Goal: Task Accomplishment & Management: Complete application form

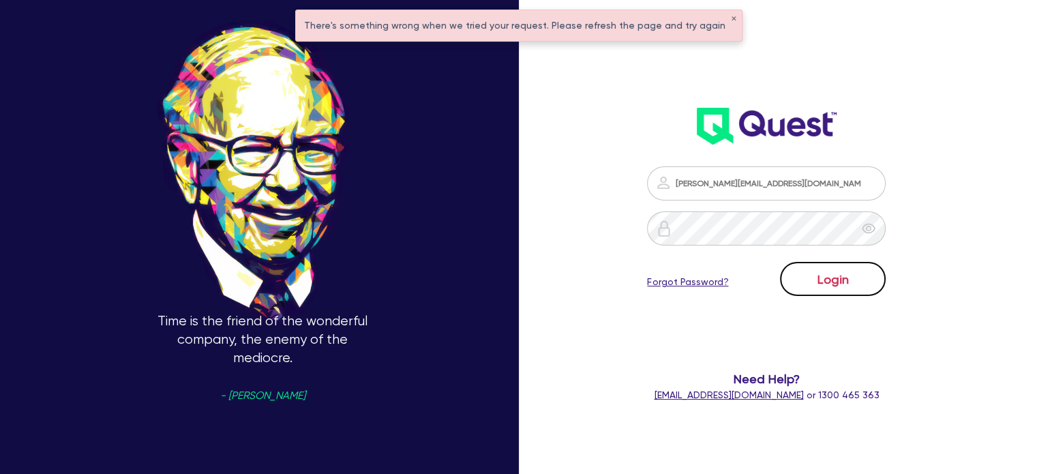
click at [849, 282] on button "Login" at bounding box center [833, 279] width 106 height 34
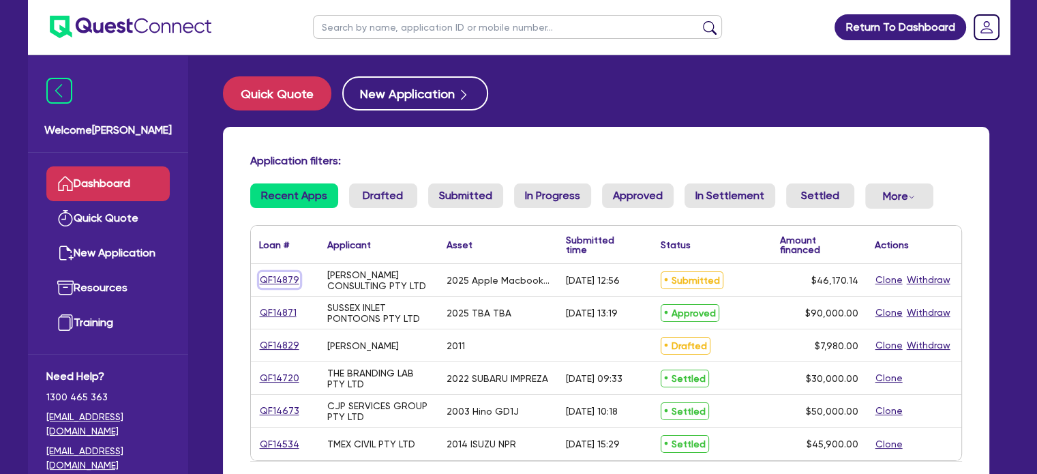
click at [282, 278] on link "QF14879" at bounding box center [279, 280] width 41 height 16
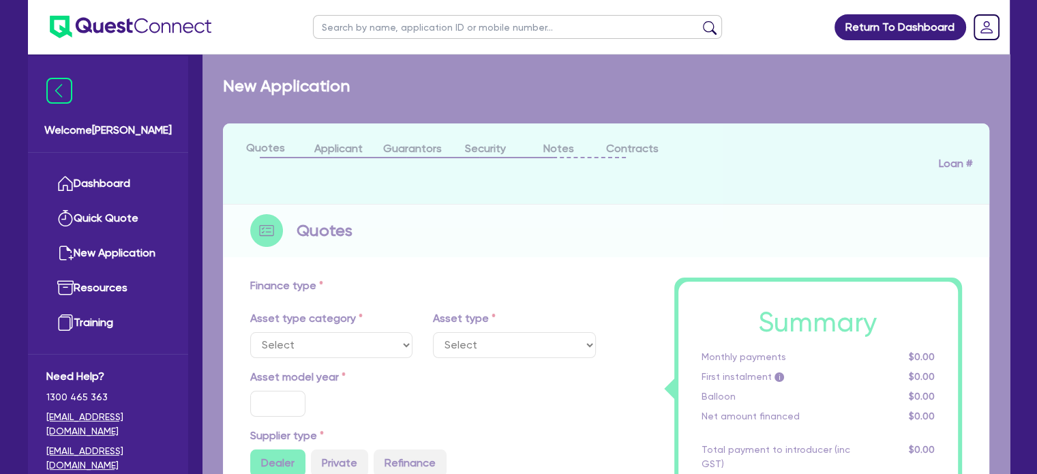
select select "TERTIARY_ASSETS"
type input "2025"
radio input "true"
type input "46,170.14"
type input "5"
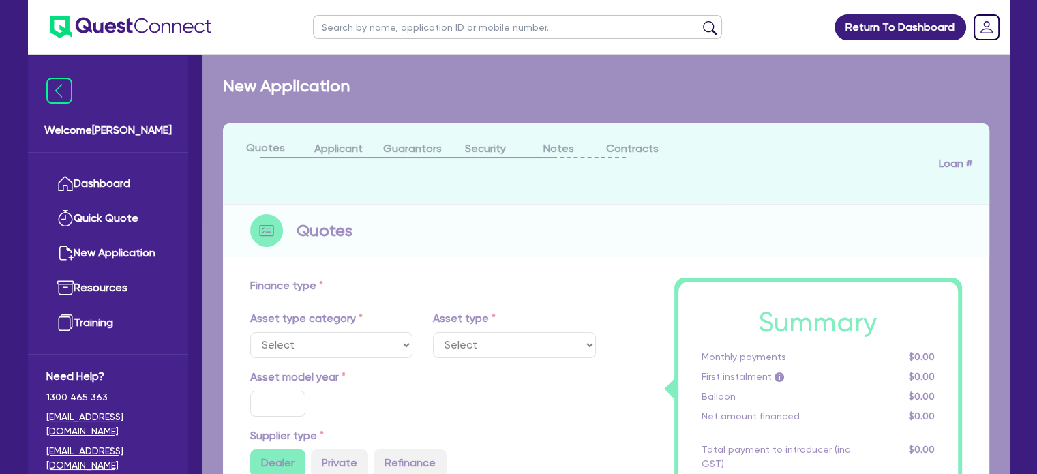
type input "2,308.51"
type input "13.5"
type input "595"
select select "IT_EQUIPMENT"
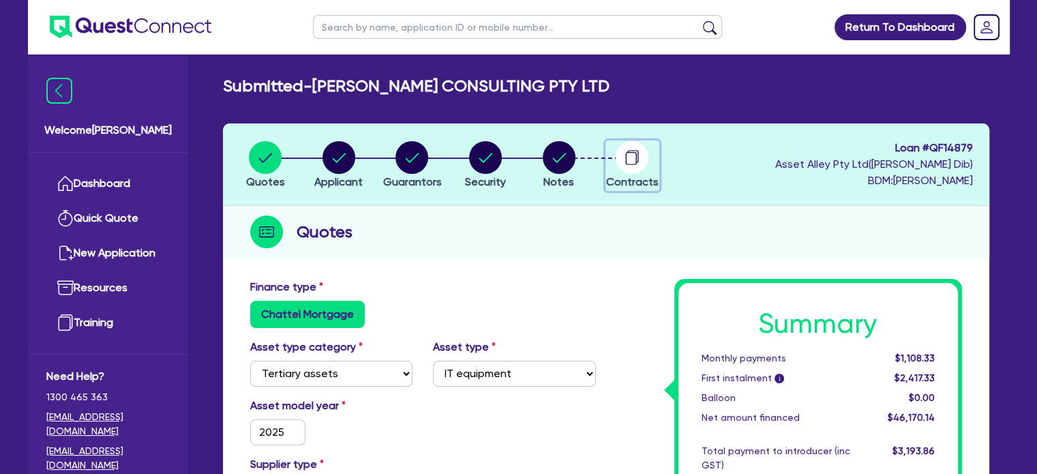
click at [625, 163] on circle "button" at bounding box center [632, 157] width 33 height 33
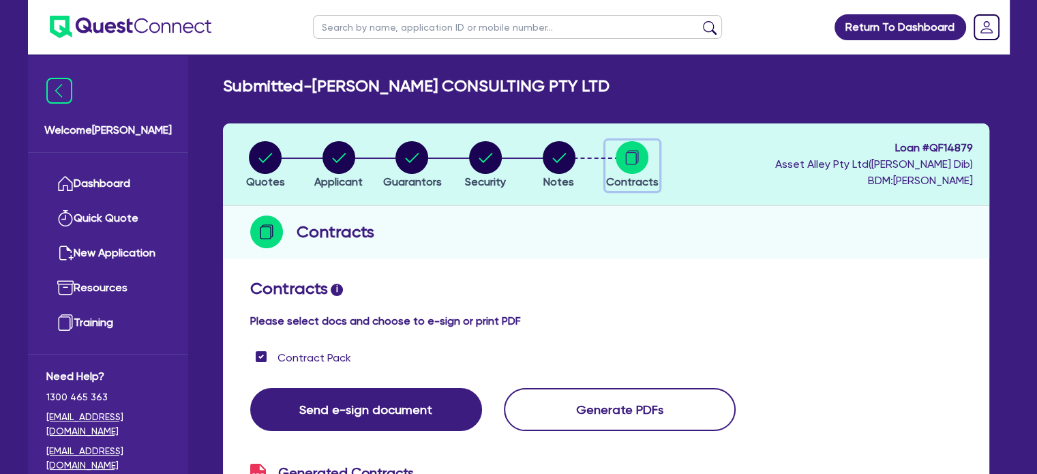
checkbox input "true"
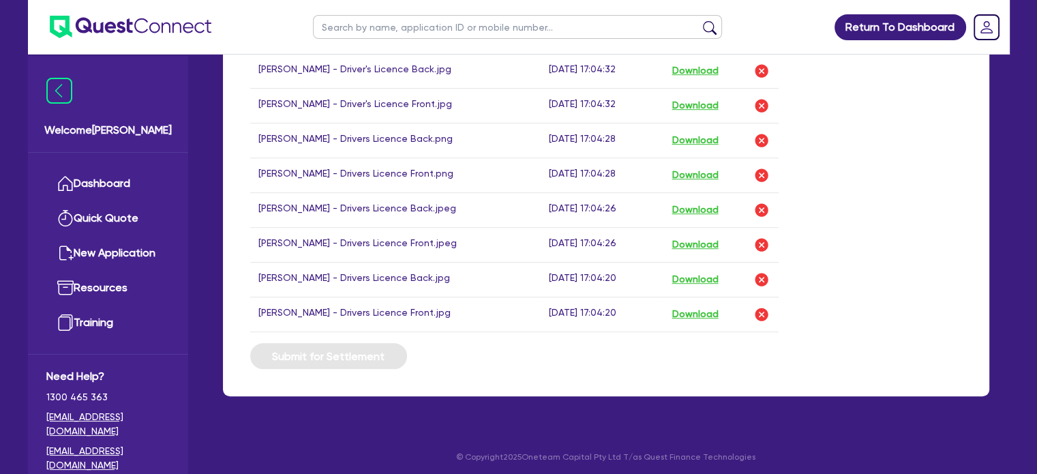
drag, startPoint x: 703, startPoint y: 409, endPoint x: 622, endPoint y: 112, distance: 307.6
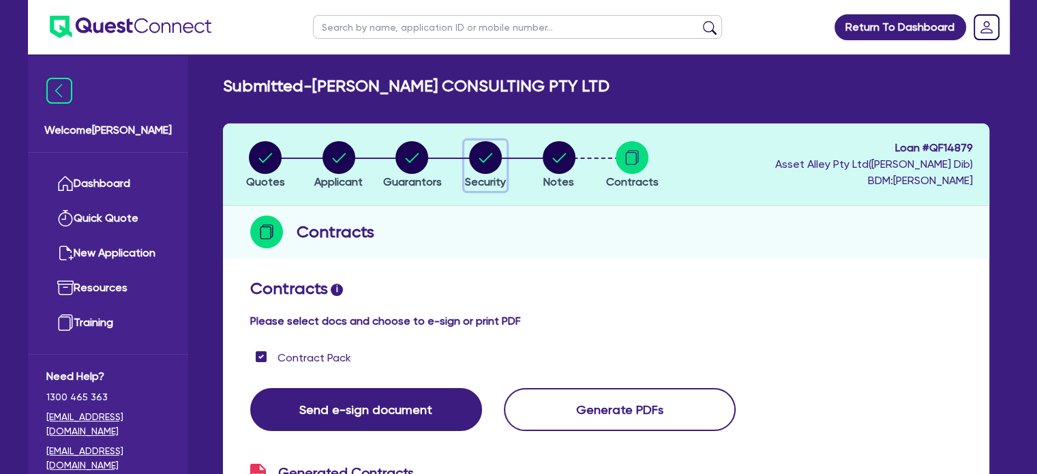
click at [484, 165] on circle "button" at bounding box center [485, 157] width 33 height 33
select select "TERTIARY_ASSETS"
select select "IT_EQUIPMENT"
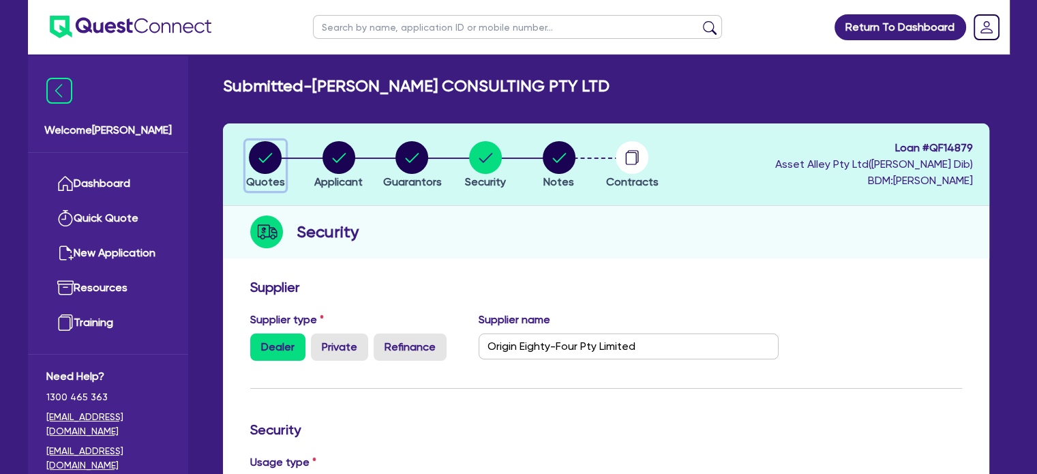
click at [276, 156] on circle "button" at bounding box center [265, 157] width 33 height 33
select select "TERTIARY_ASSETS"
select select "IT_EQUIPMENT"
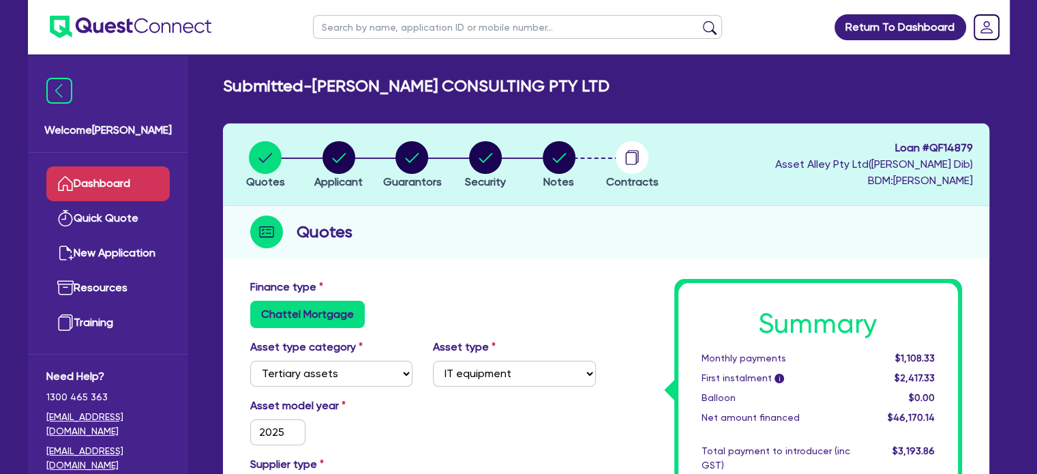
click at [120, 186] on link "Dashboard" at bounding box center [107, 183] width 123 height 35
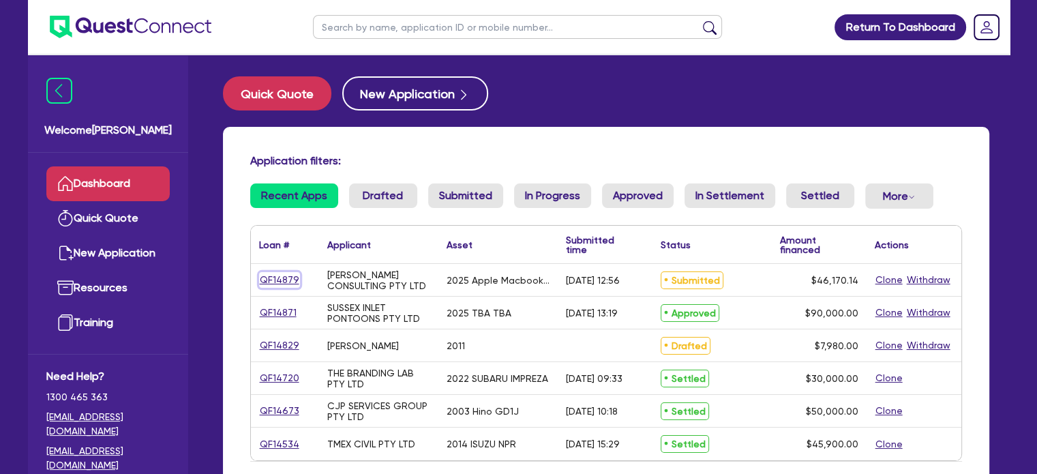
click at [278, 280] on link "QF14879" at bounding box center [279, 280] width 41 height 16
select select "TERTIARY_ASSETS"
select select "IT_EQUIPMENT"
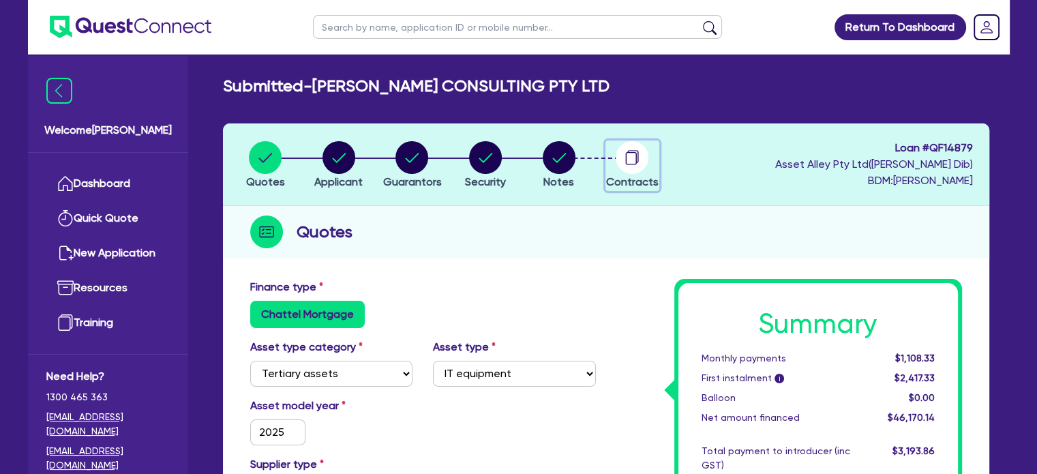
drag, startPoint x: 655, startPoint y: 170, endPoint x: 638, endPoint y: 168, distance: 17.2
click at [655, 169] on div "button" at bounding box center [632, 157] width 53 height 33
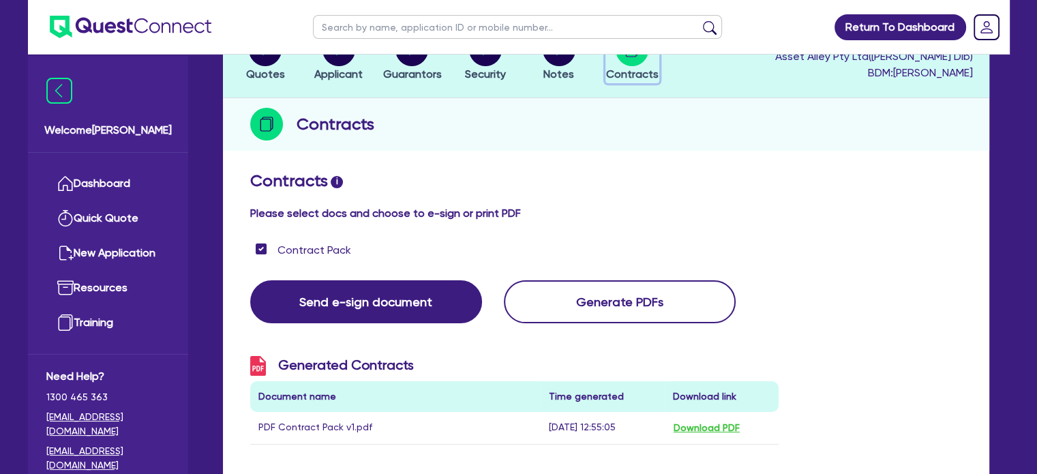
scroll to position [181, 0]
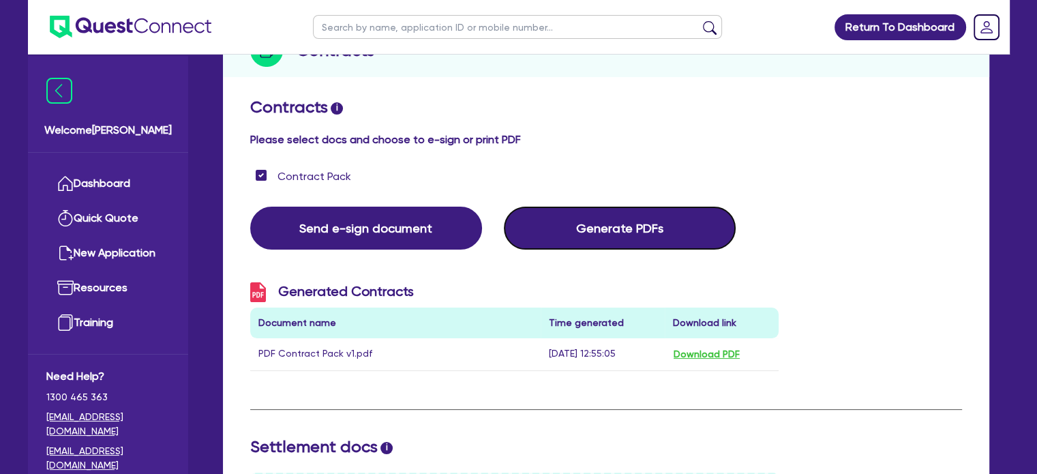
click at [590, 238] on button "Generate PDFs" at bounding box center [620, 228] width 232 height 43
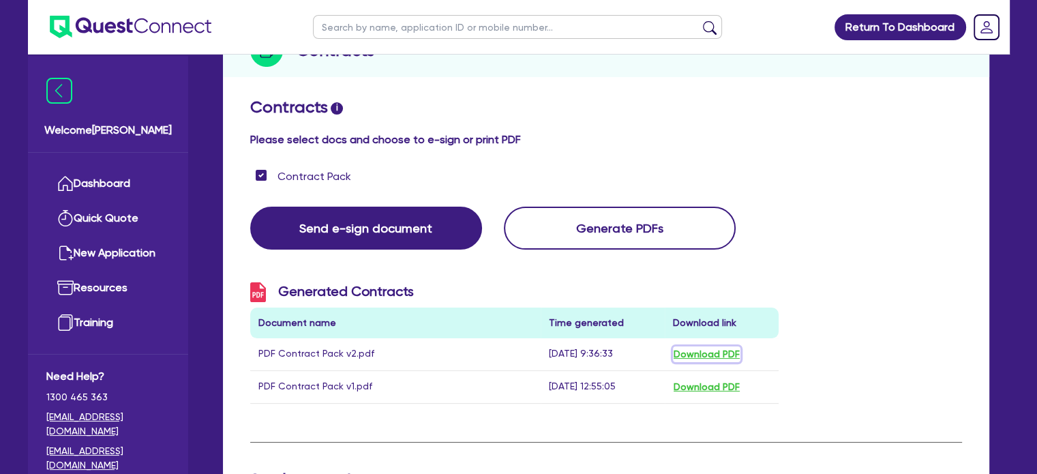
click at [696, 355] on button "Download PDF" at bounding box center [707, 354] width 68 height 16
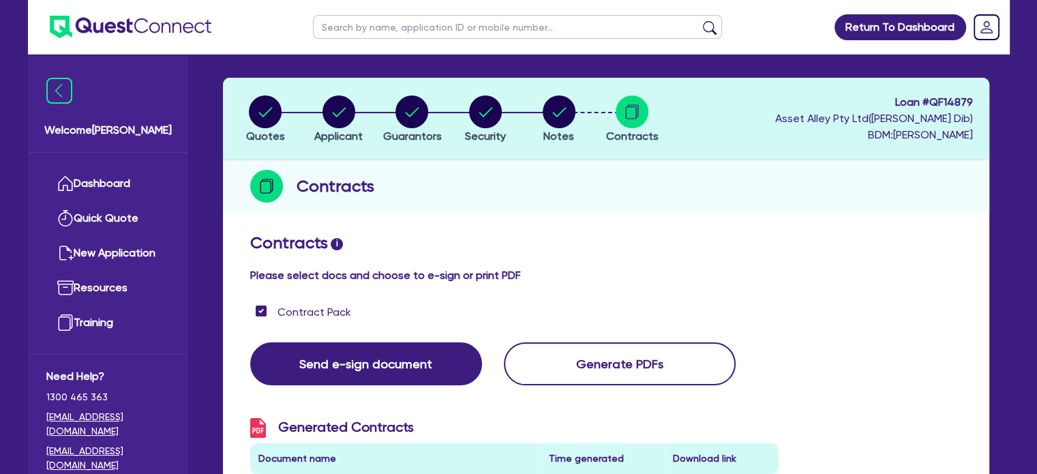
scroll to position [0, 0]
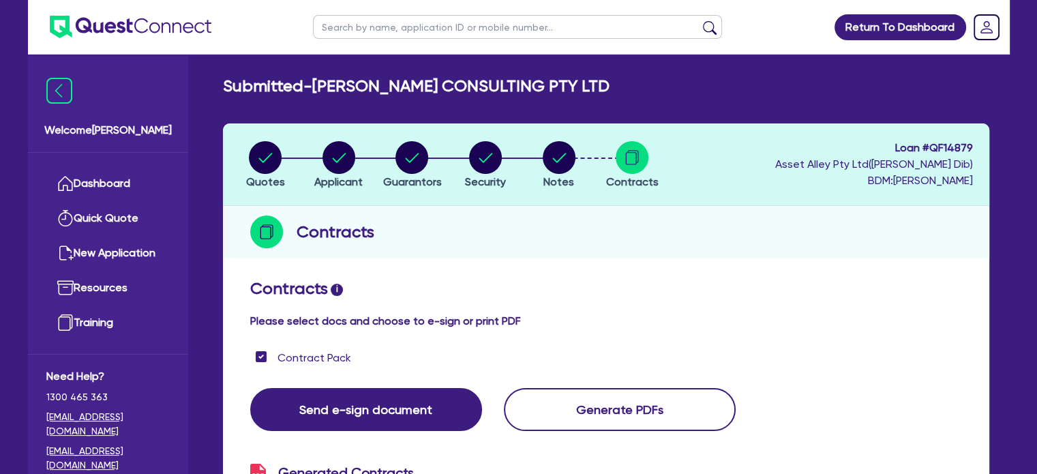
click at [698, 286] on h2 "Contracts i" at bounding box center [606, 289] width 712 height 20
click at [890, 377] on div "Contract Pack" at bounding box center [606, 366] width 733 height 33
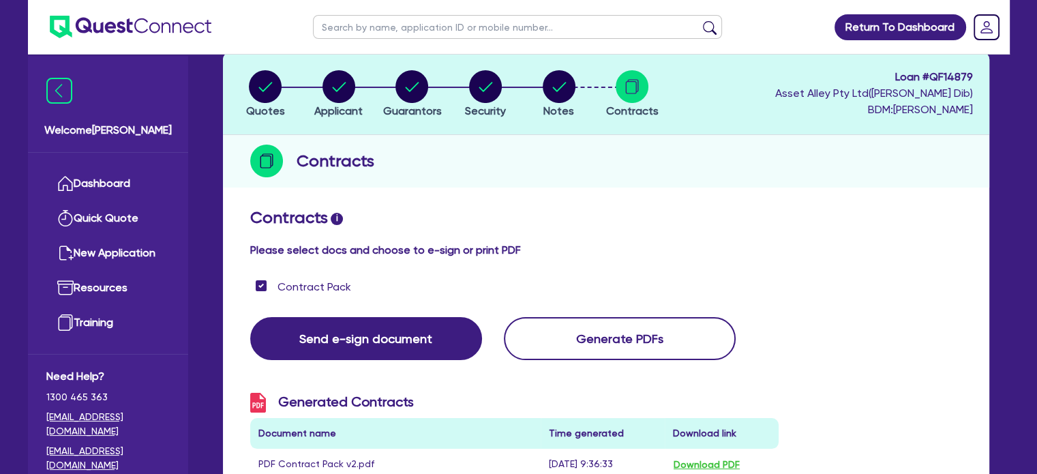
scroll to position [364, 0]
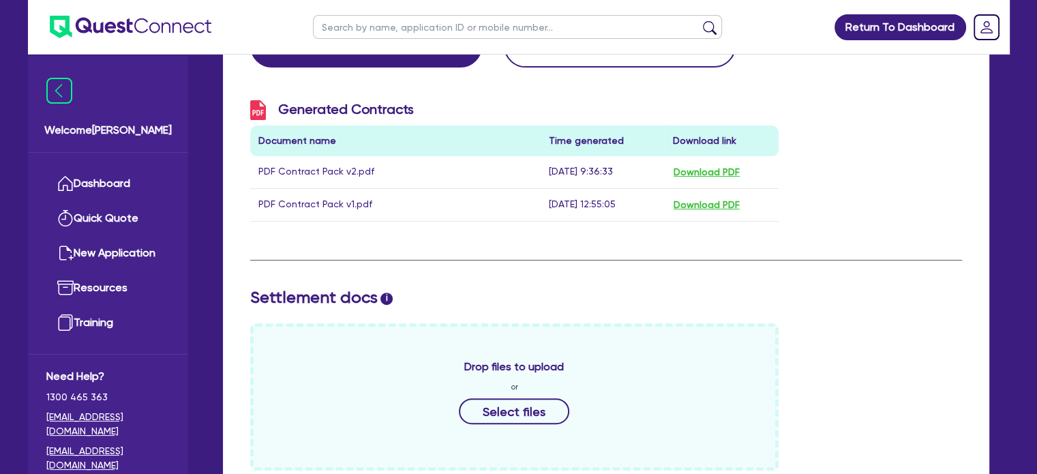
click at [862, 338] on div "Drop files to upload or Select files" at bounding box center [606, 396] width 733 height 147
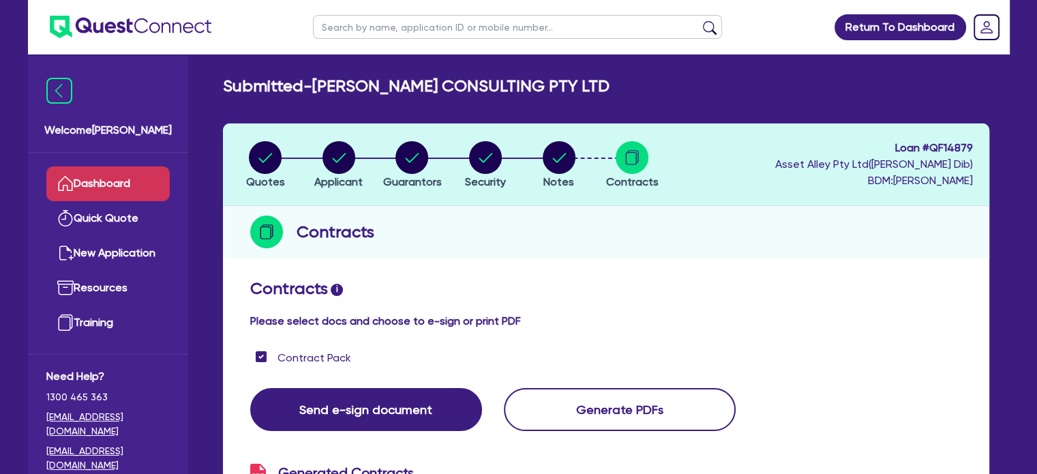
click at [98, 179] on link "Dashboard" at bounding box center [107, 183] width 123 height 35
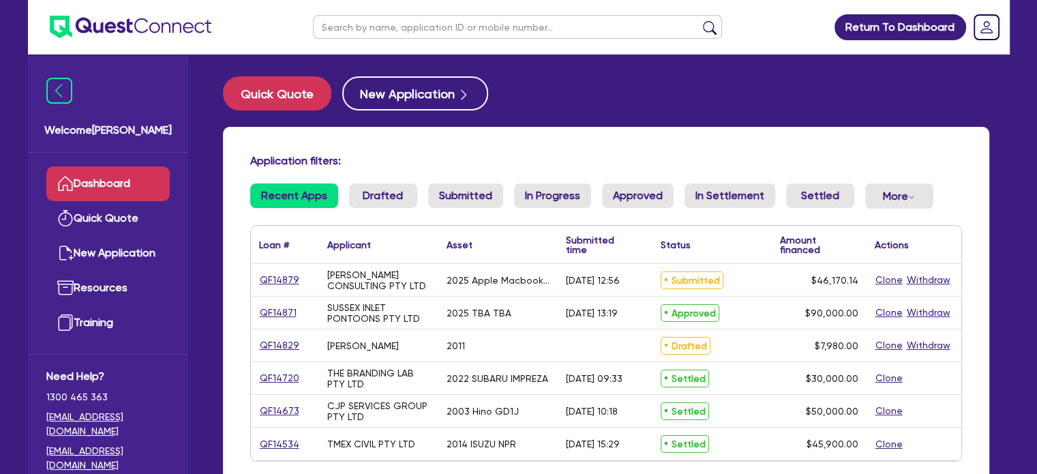
click at [690, 134] on div "Application filters: Recent Apps Drafted Submitted In Progress Approved In Sett…" at bounding box center [606, 327] width 767 height 400
